Goal: Task Accomplishment & Management: Manage account settings

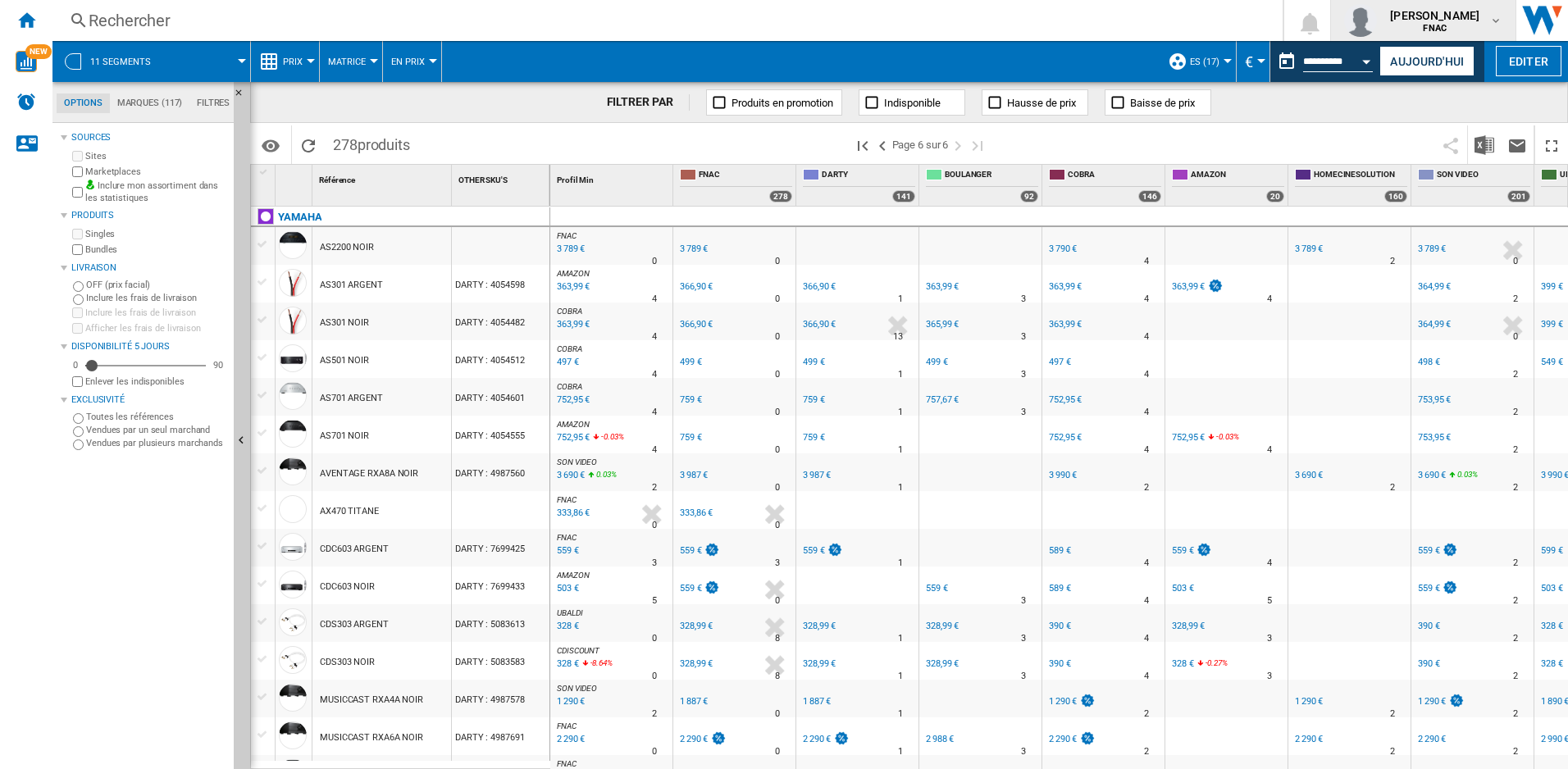
click at [1489, 29] on div "[PERSON_NAME] FNAC" at bounding box center [1436, 20] width 106 height 26
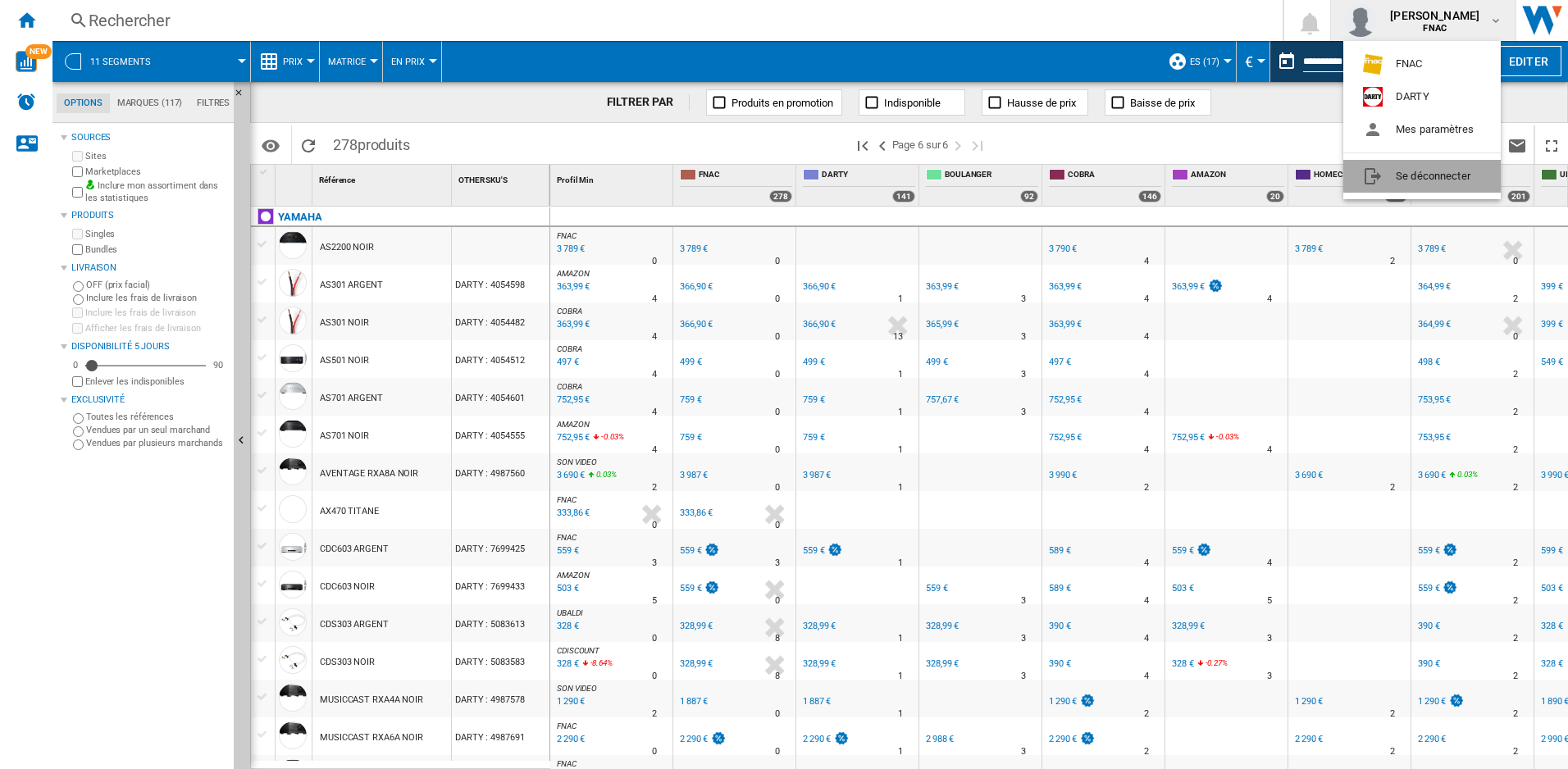
click at [1439, 170] on button "Se déconnecter" at bounding box center [1422, 176] width 157 height 33
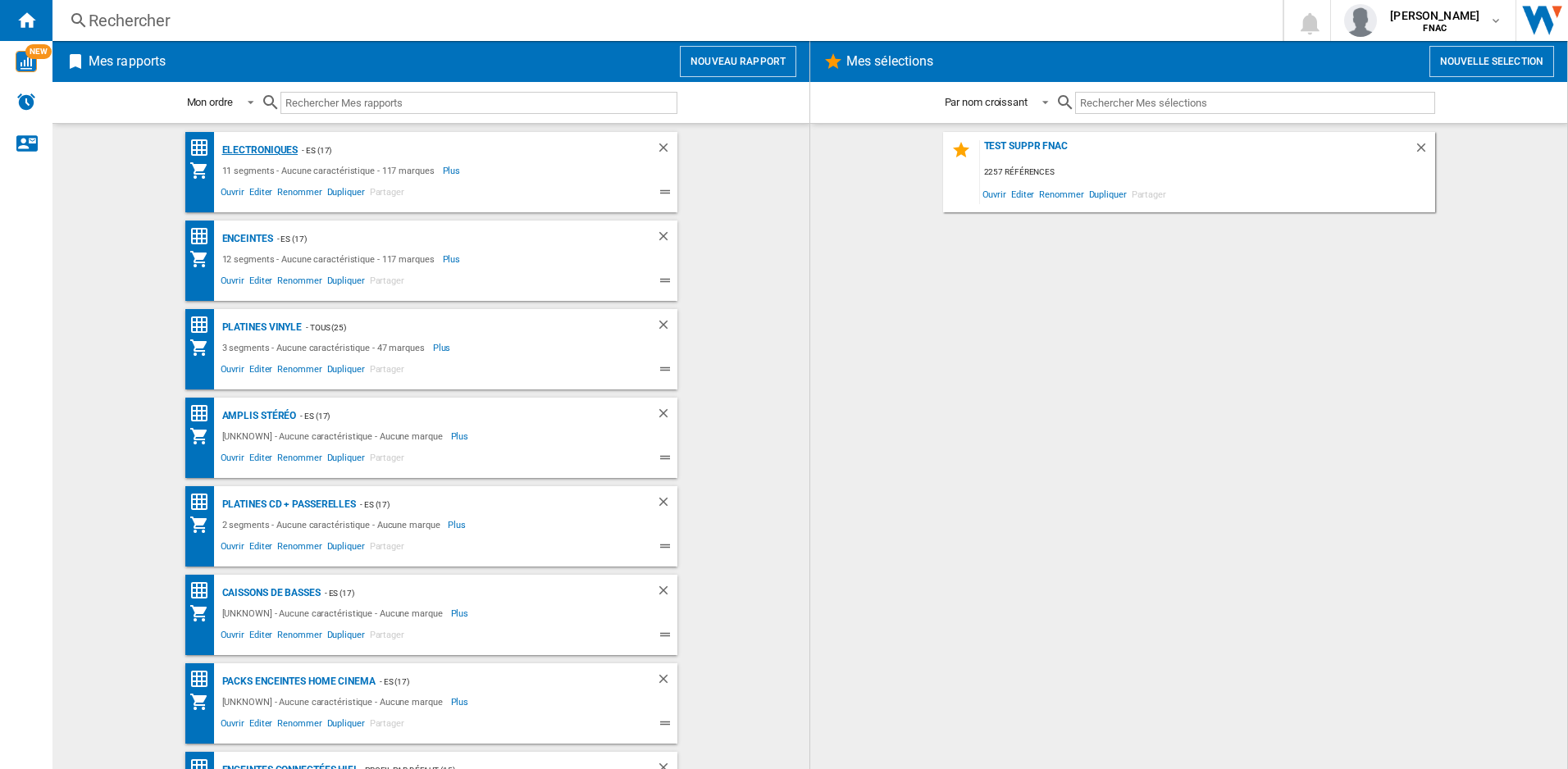
click at [278, 145] on div "Electroniques" at bounding box center [258, 150] width 80 height 21
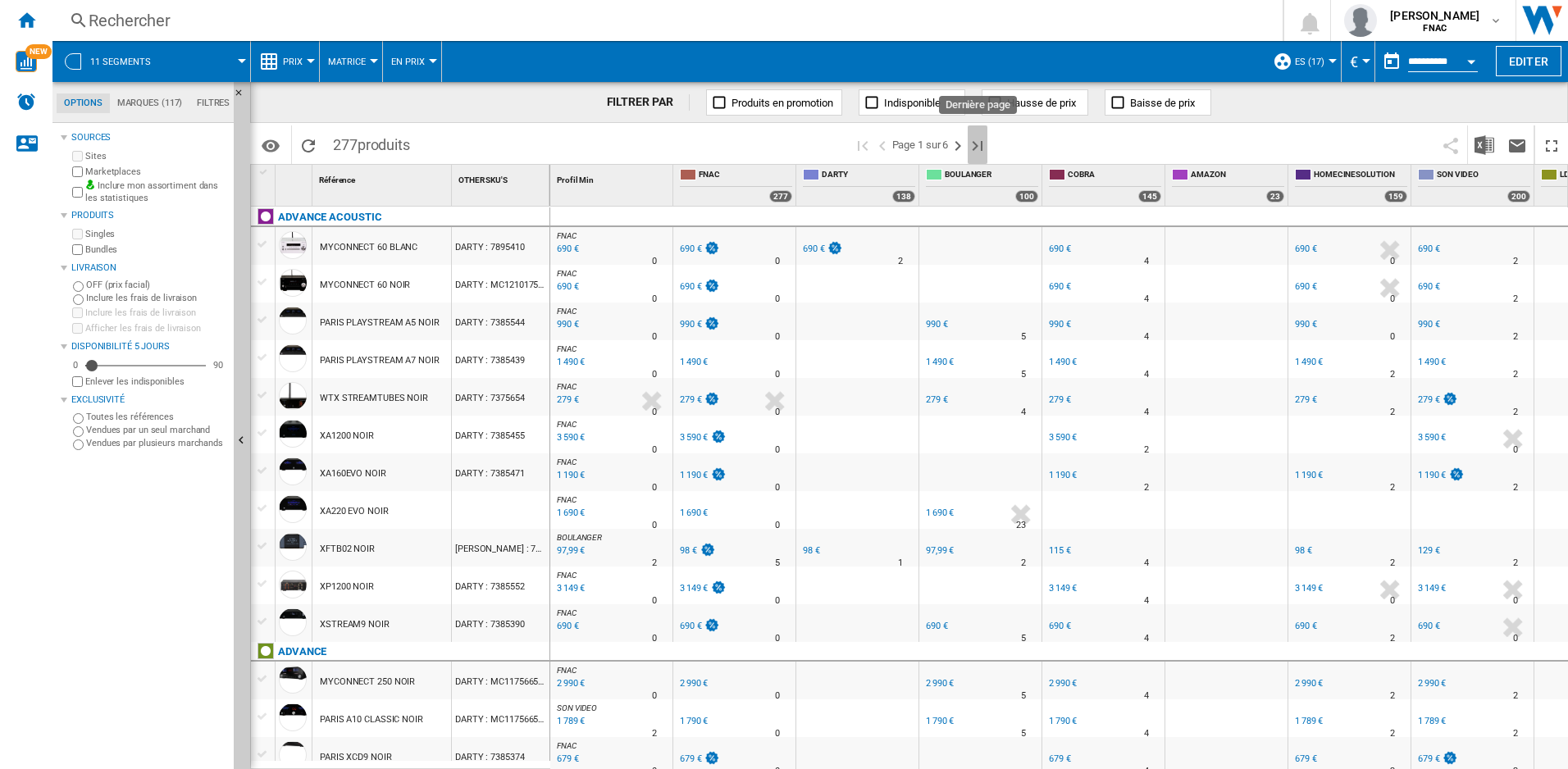
click at [978, 145] on ng-md-icon "Dernière page" at bounding box center [977, 146] width 20 height 20
click at [237, 440] on ng-md-icon "Masquer" at bounding box center [244, 442] width 20 height 20
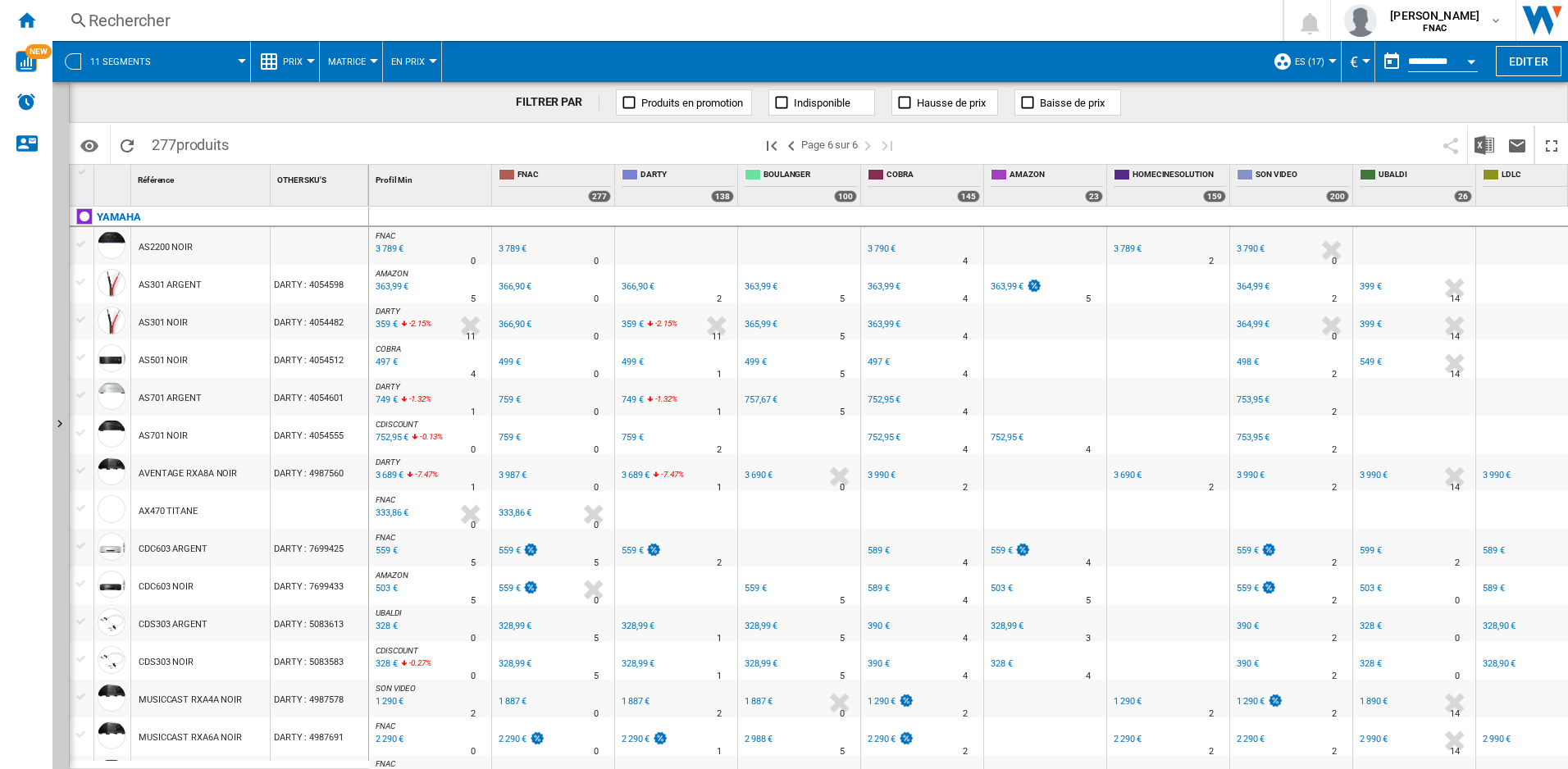
click at [629, 286] on div "366,90 €" at bounding box center [638, 286] width 33 height 11
click at [633, 439] on div "759 €" at bounding box center [633, 437] width 22 height 11
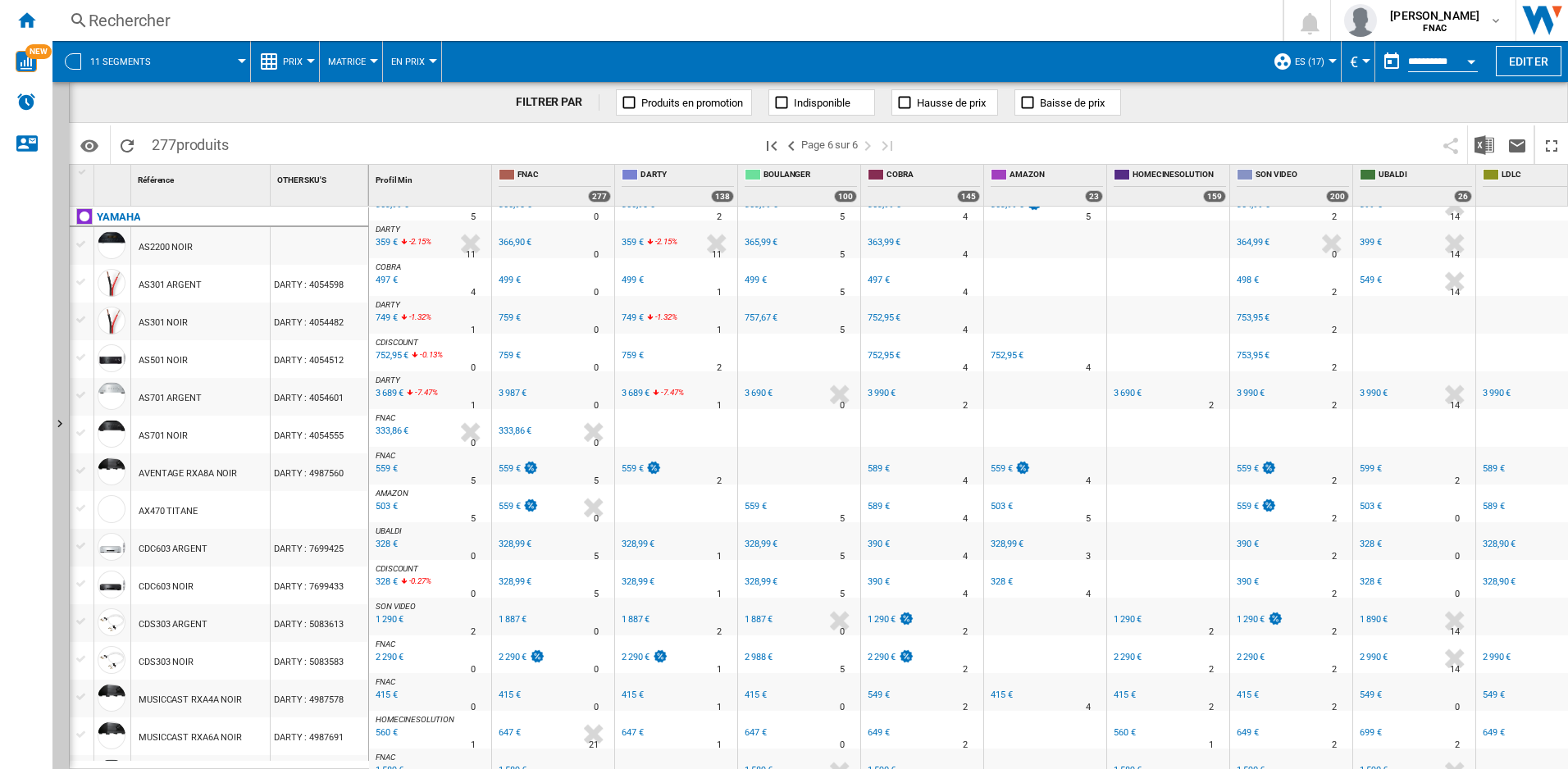
scroll to position [82, 0]
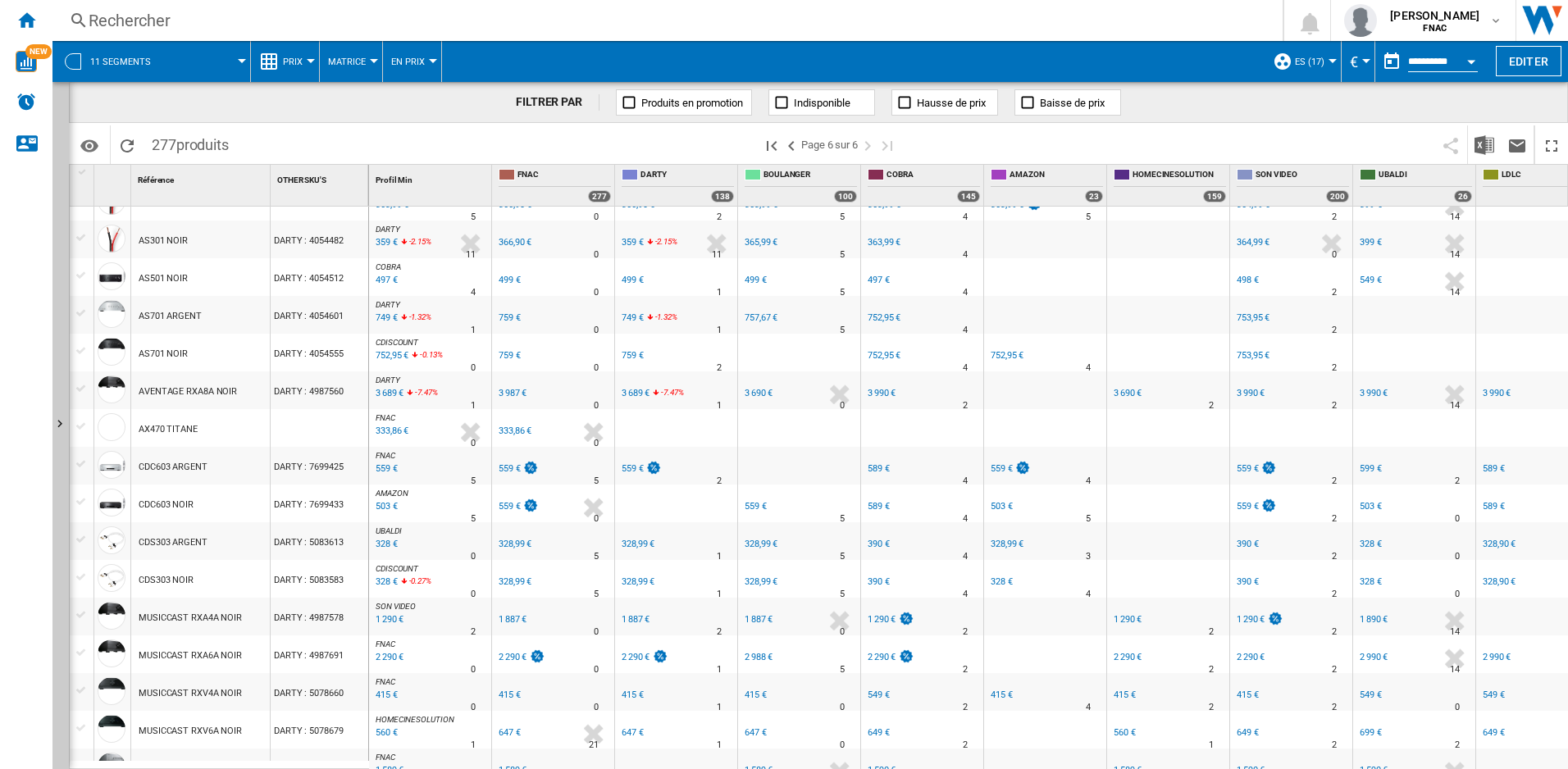
click at [390, 616] on div "1 290 €" at bounding box center [388, 620] width 30 height 16
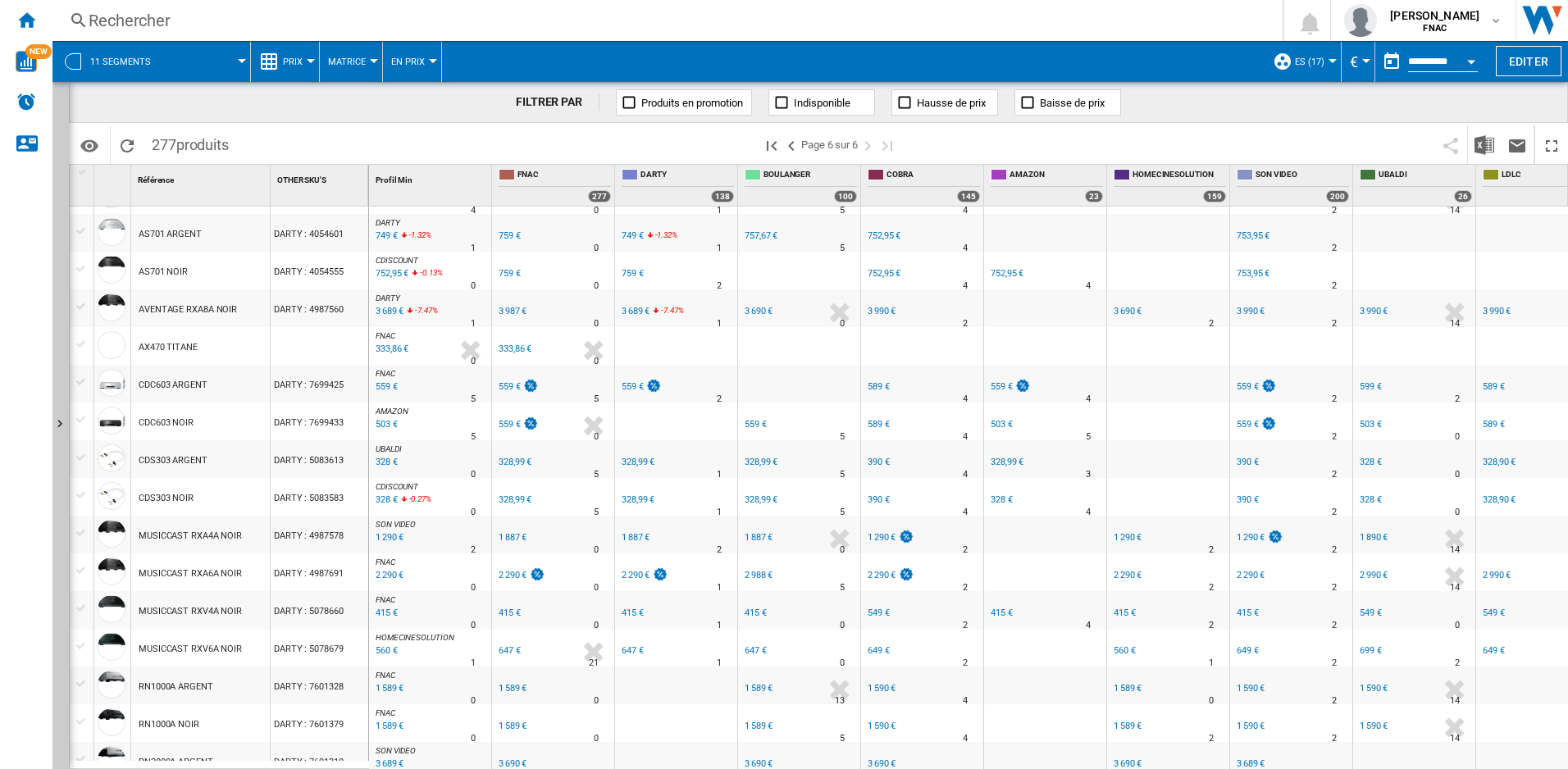
click at [380, 426] on div "503 €" at bounding box center [386, 425] width 25 height 16
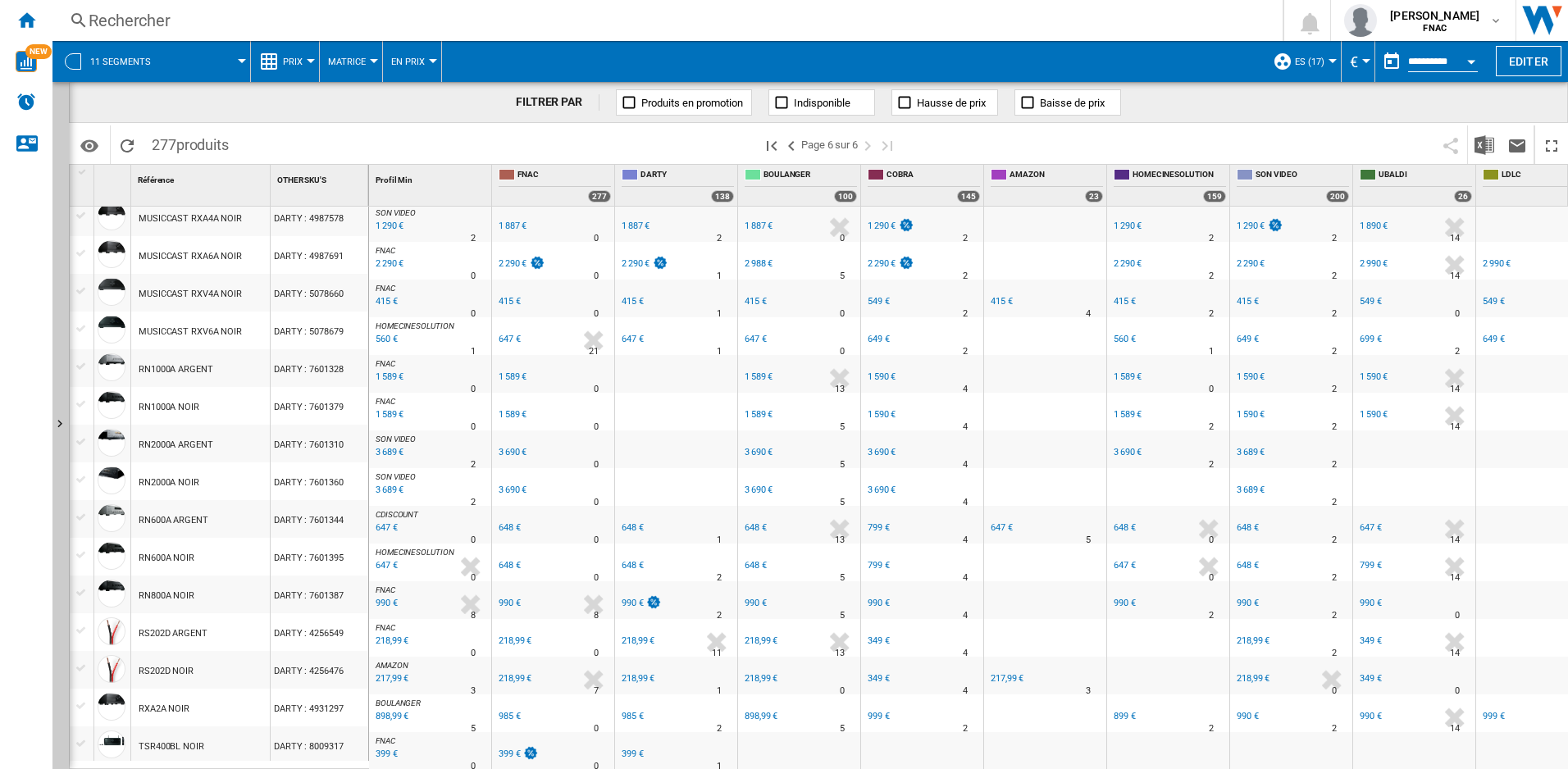
scroll to position [484, 0]
click at [749, 674] on div "218,99 €" at bounding box center [761, 679] width 33 height 11
click at [391, 709] on div "898,99 €" at bounding box center [391, 716] width 36 height 16
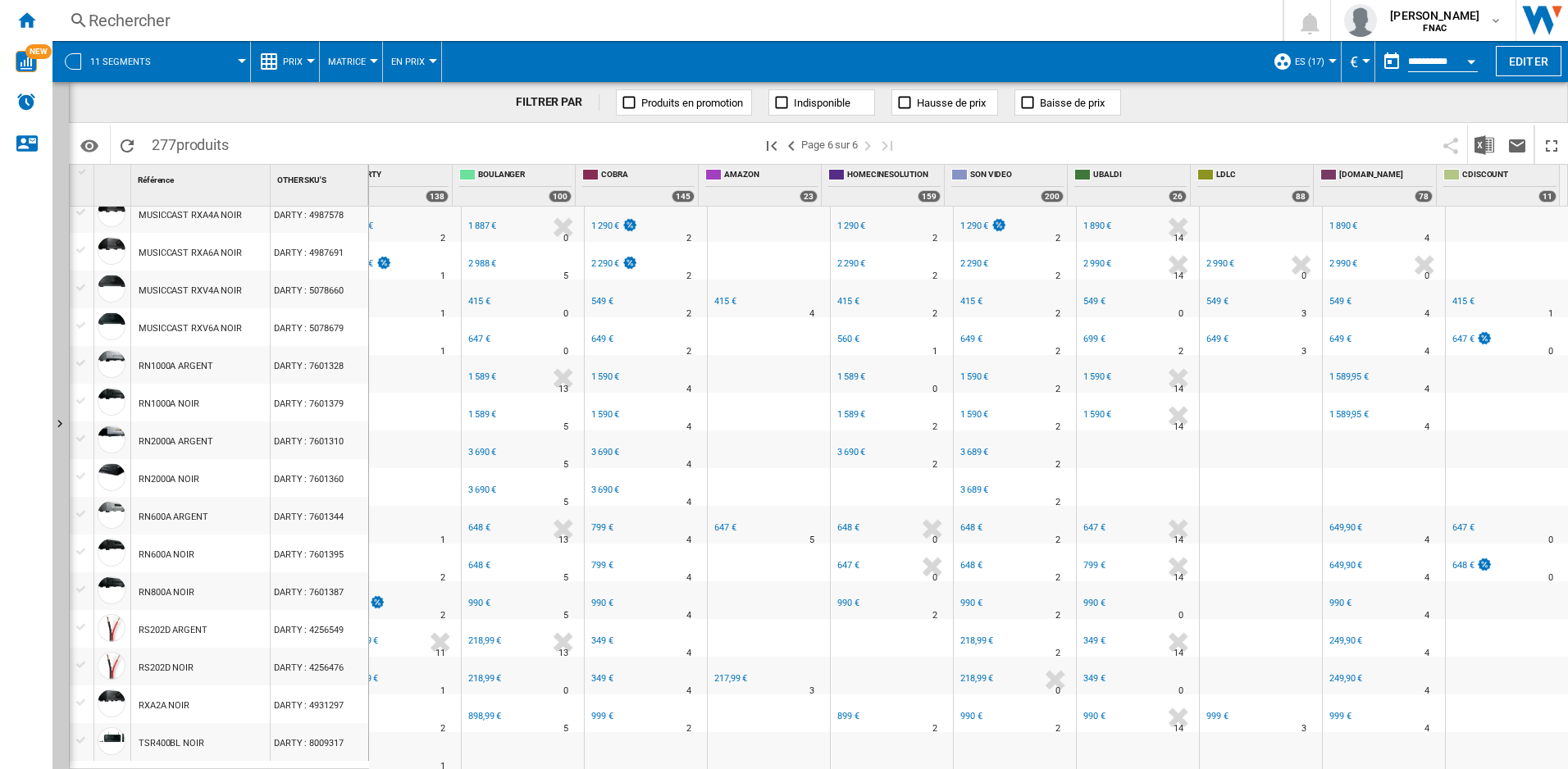
scroll to position [0, 0]
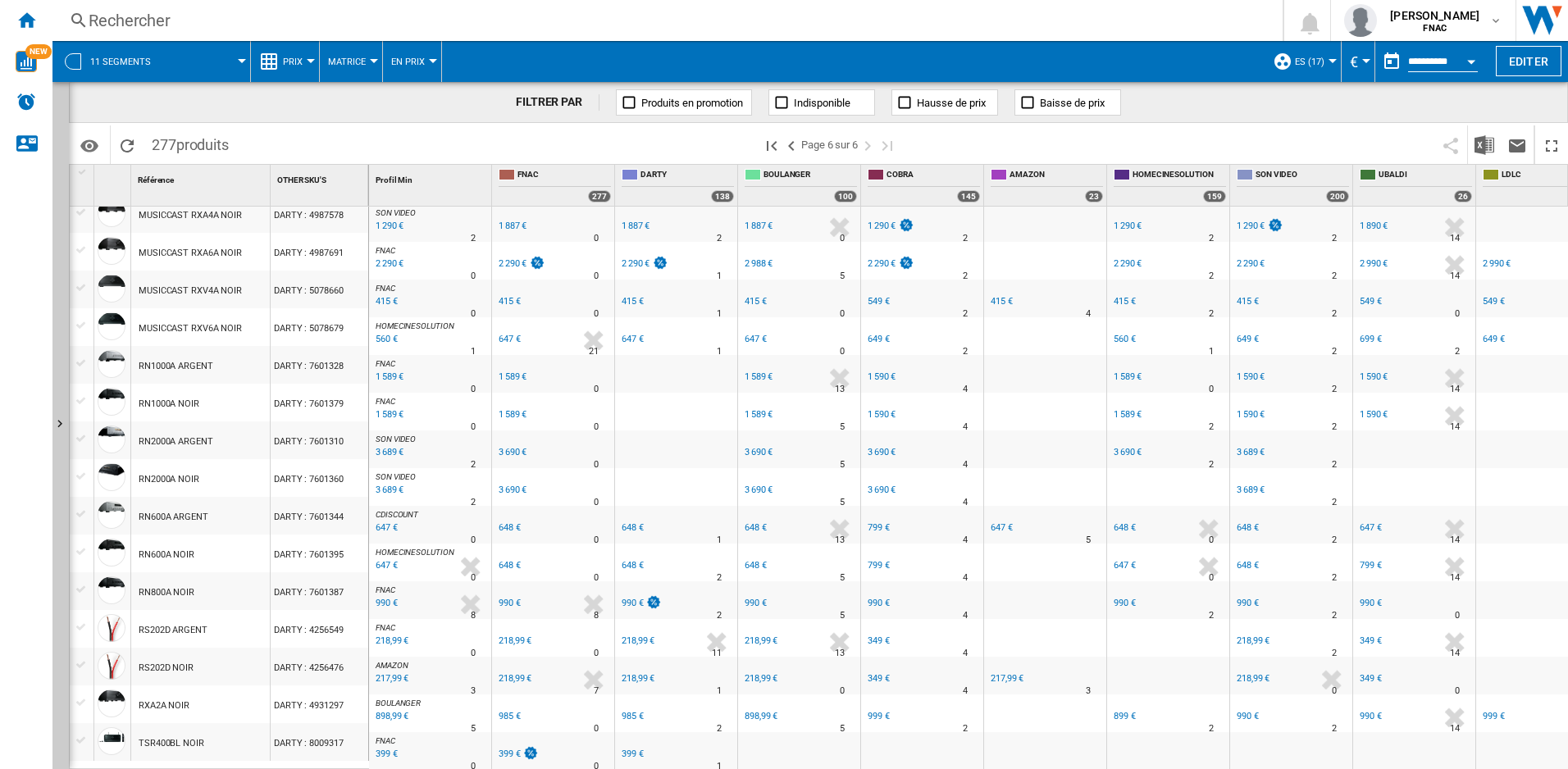
click at [1118, 711] on div "899 €" at bounding box center [1124, 716] width 22 height 11
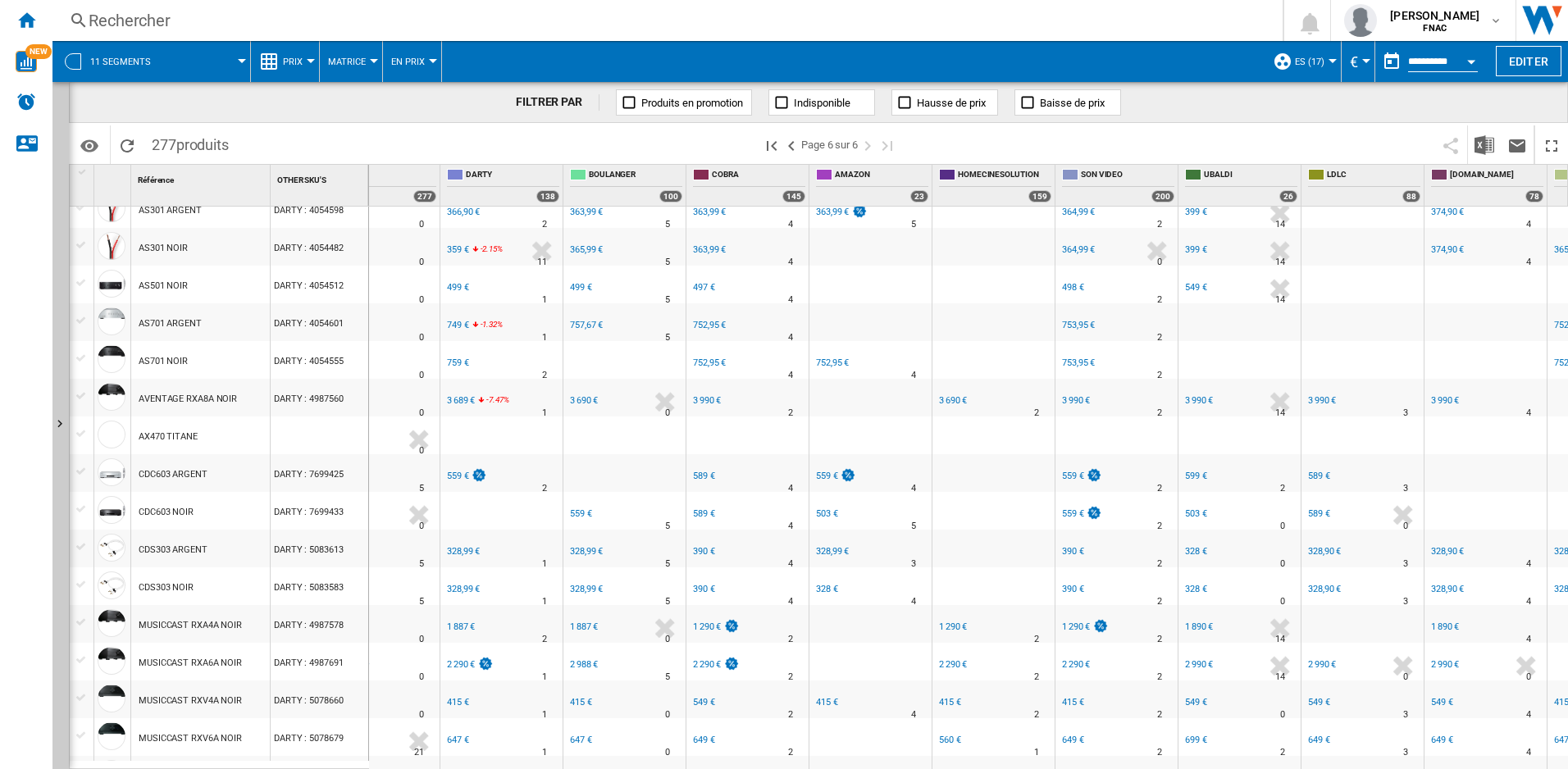
scroll to position [0, 166]
